Goal: Information Seeking & Learning: Find contact information

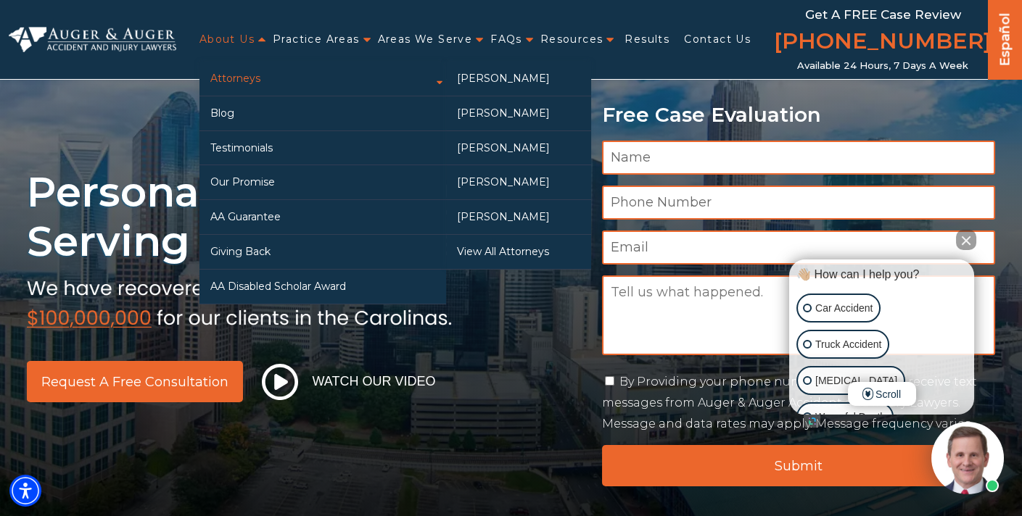
click at [244, 75] on link "Attorneys" at bounding box center [322, 79] width 246 height 34
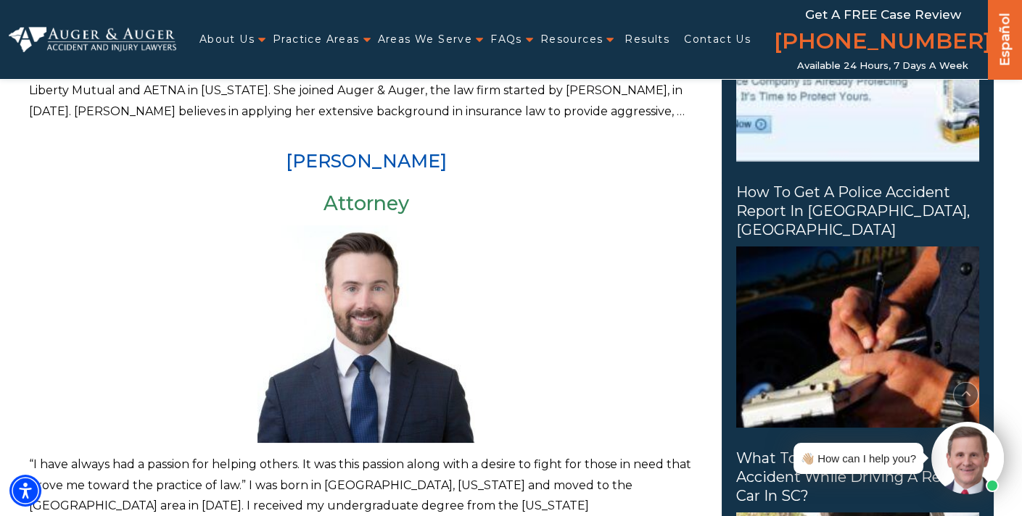
scroll to position [724, 0]
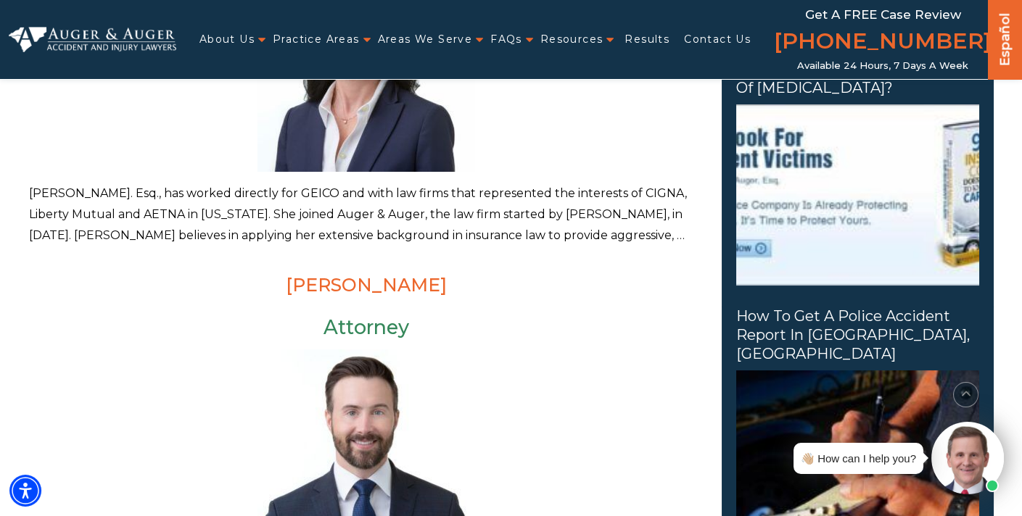
click at [391, 284] on link "[PERSON_NAME]" at bounding box center [366, 285] width 161 height 22
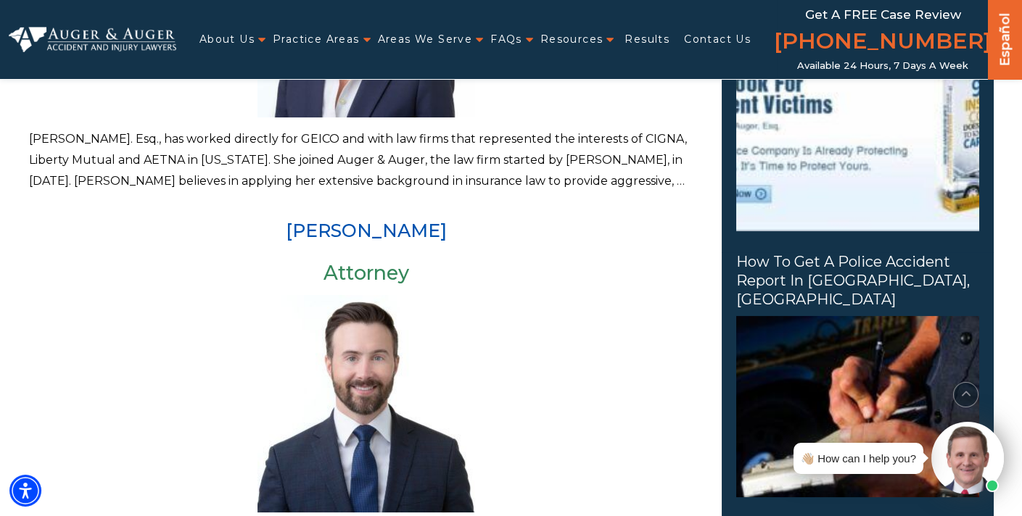
scroll to position [1087, 0]
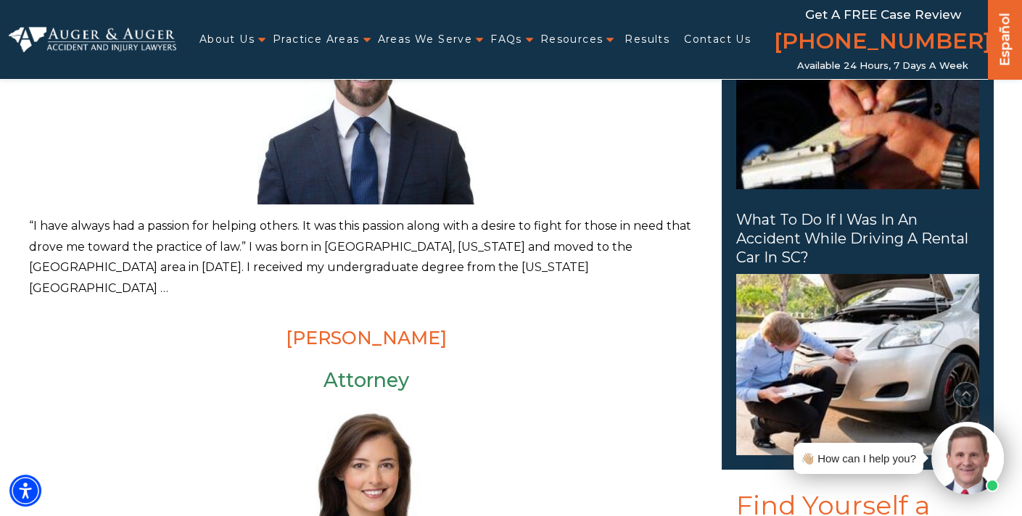
click at [386, 327] on link "[PERSON_NAME]" at bounding box center [366, 338] width 161 height 22
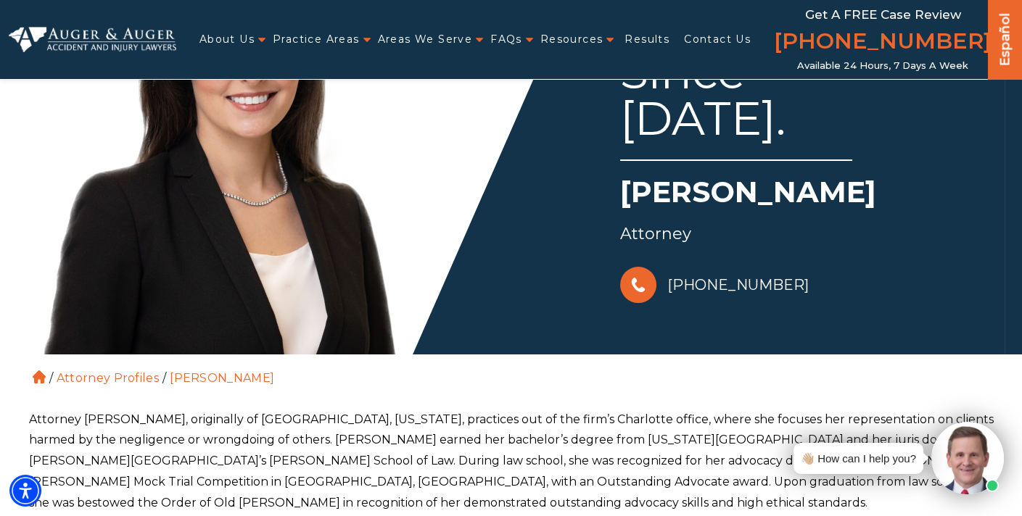
scroll to position [362, 0]
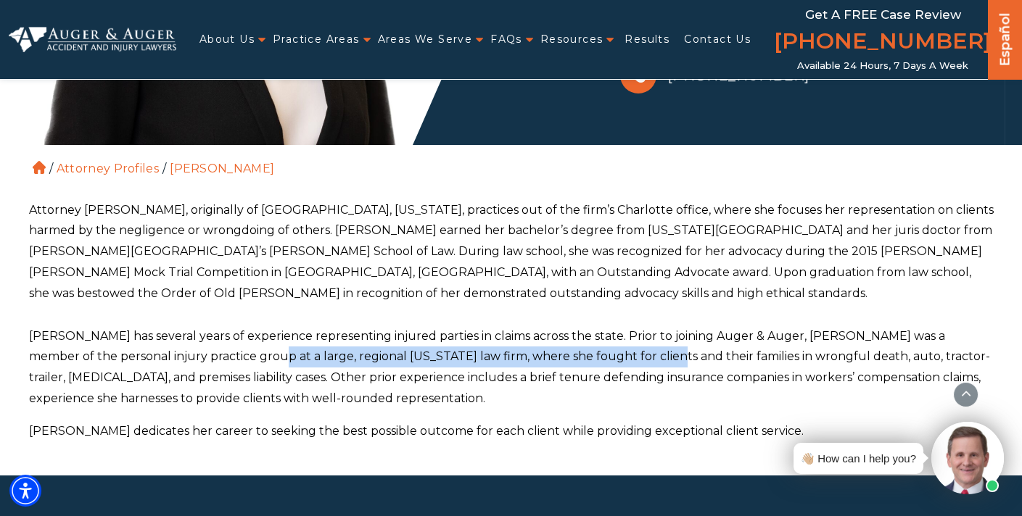
drag, startPoint x: 207, startPoint y: 357, endPoint x: 598, endPoint y: 365, distance: 391.6
click at [598, 365] on p "Madison has several years of experience representing injured parties in claims …" at bounding box center [511, 367] width 964 height 83
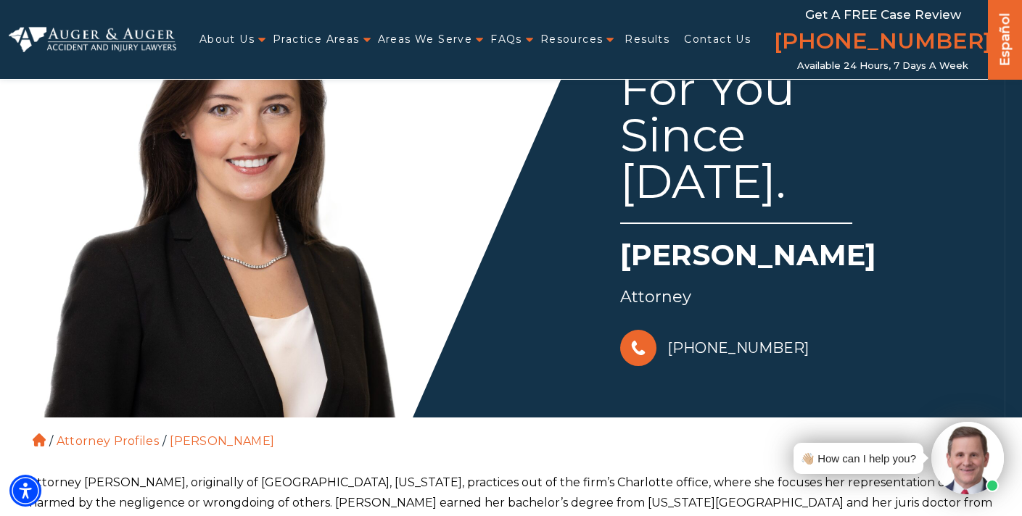
scroll to position [0, 0]
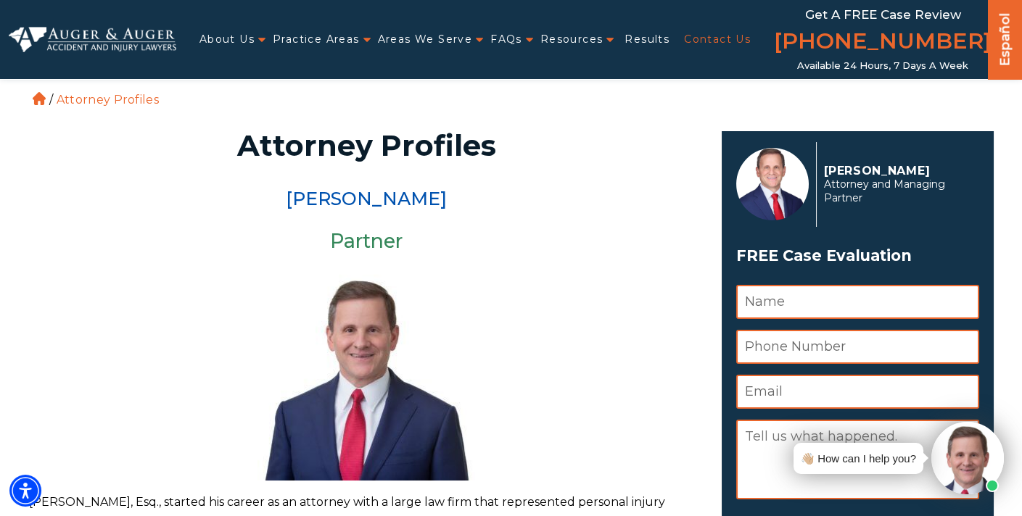
click at [728, 35] on link "Contact Us" at bounding box center [717, 40] width 67 height 30
